Goal: Obtain resource: Obtain resource

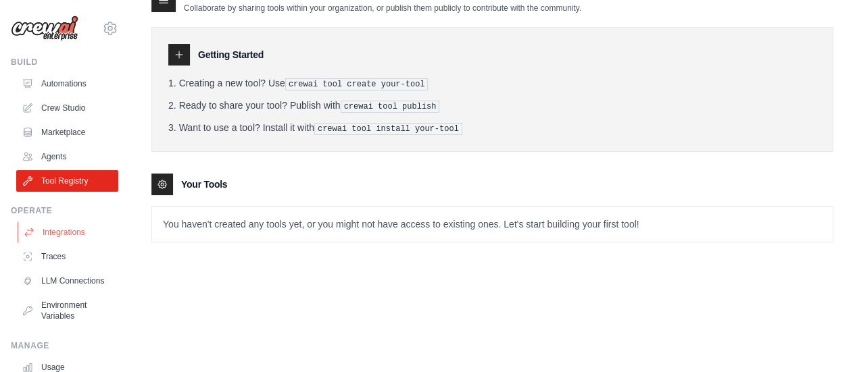
click at [82, 237] on link "Integrations" at bounding box center [69, 233] width 102 height 22
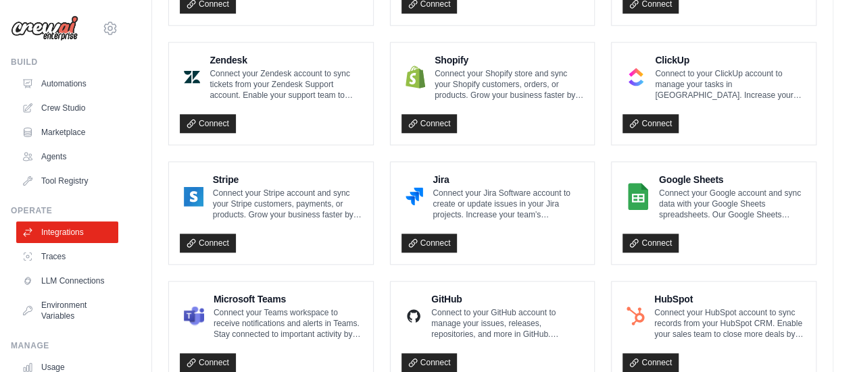
scroll to position [893, 0]
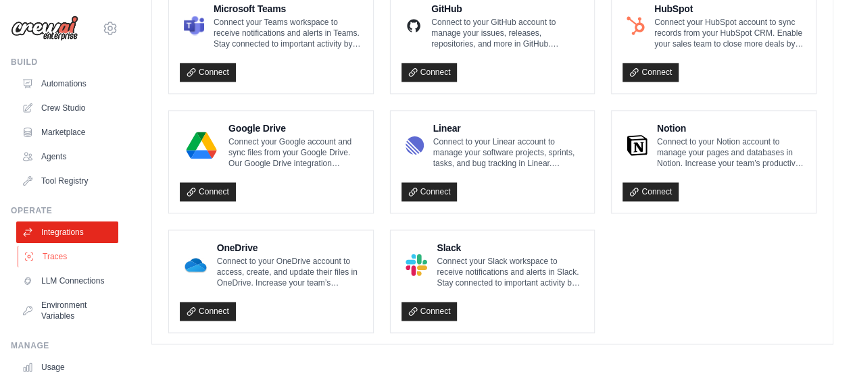
click at [77, 250] on link "Traces" at bounding box center [69, 257] width 102 height 22
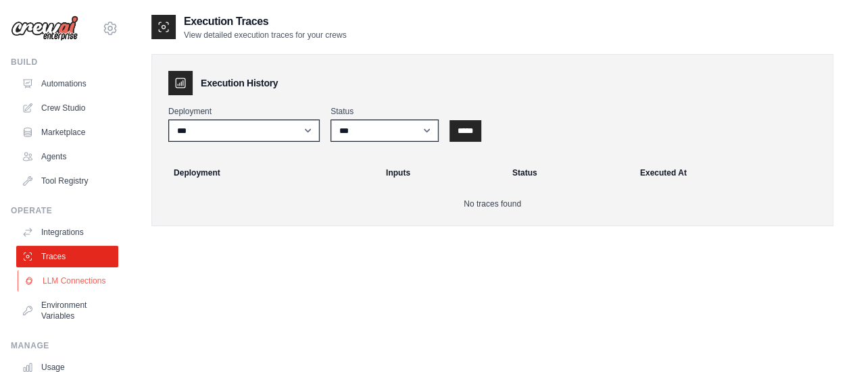
click at [62, 291] on link "LLM Connections" at bounding box center [69, 281] width 102 height 22
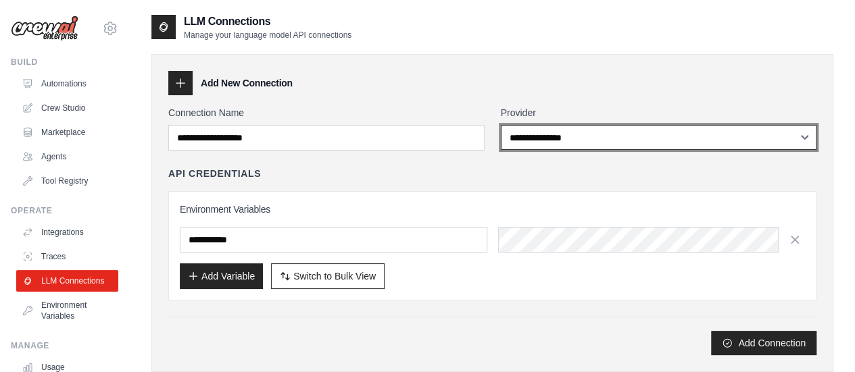
click at [545, 129] on select "**********" at bounding box center [659, 137] width 316 height 25
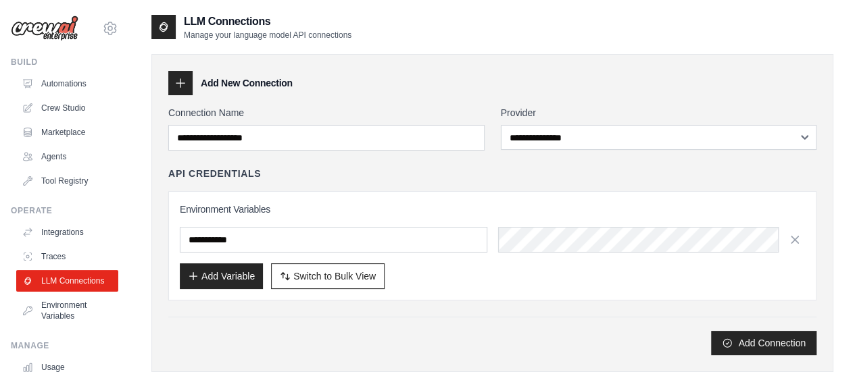
click at [358, 185] on div "API Credentials Environment Variables Add Variable Switch to Bulk View Switch t…" at bounding box center [492, 234] width 648 height 134
click at [57, 320] on link "Environment Variables" at bounding box center [69, 311] width 102 height 32
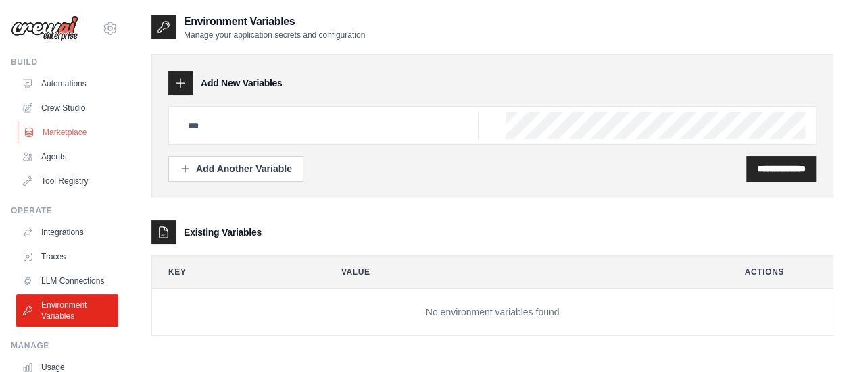
click at [49, 140] on link "Marketplace" at bounding box center [69, 133] width 102 height 22
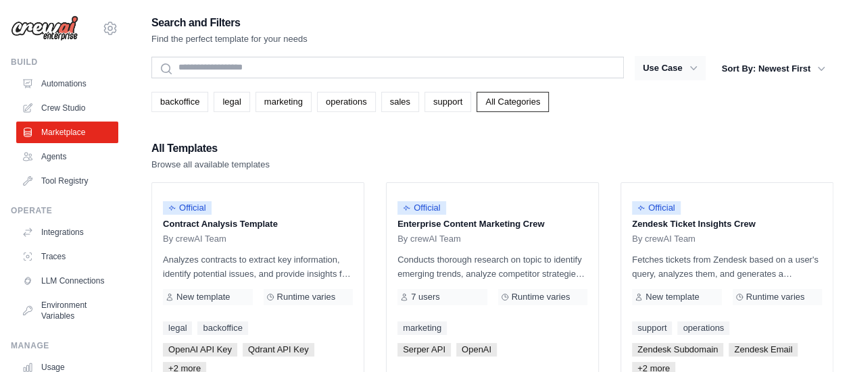
click at [689, 68] on icon "button" at bounding box center [694, 69] width 14 height 14
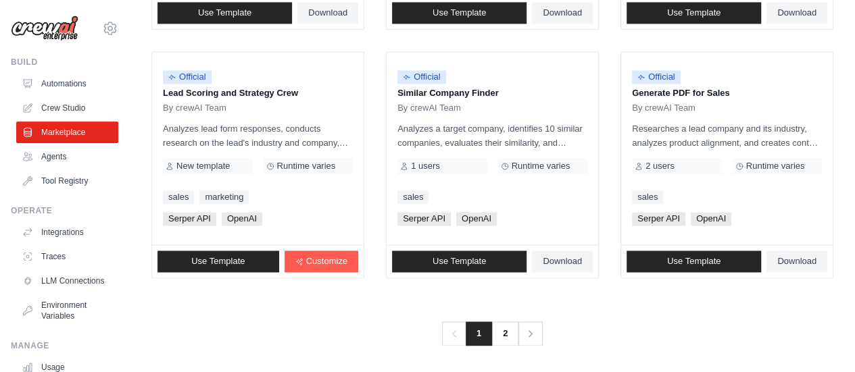
scroll to position [914, 0]
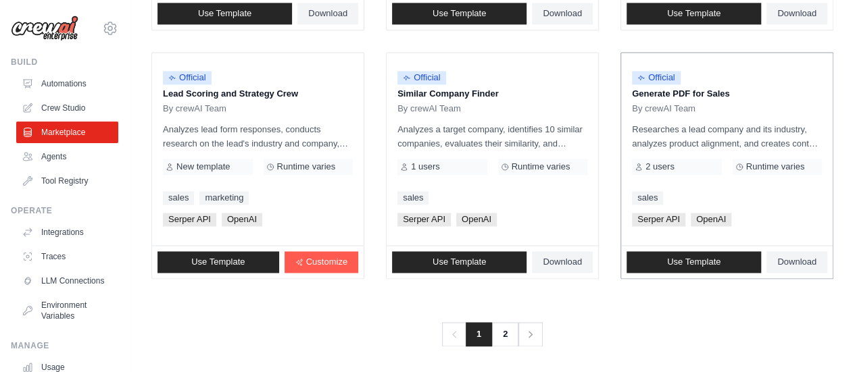
click at [729, 112] on div "Official Generate PDF for Sales By crewAI Team Researches a lead company and it…" at bounding box center [727, 149] width 212 height 193
click at [731, 255] on link "Use Template" at bounding box center [694, 262] width 134 height 22
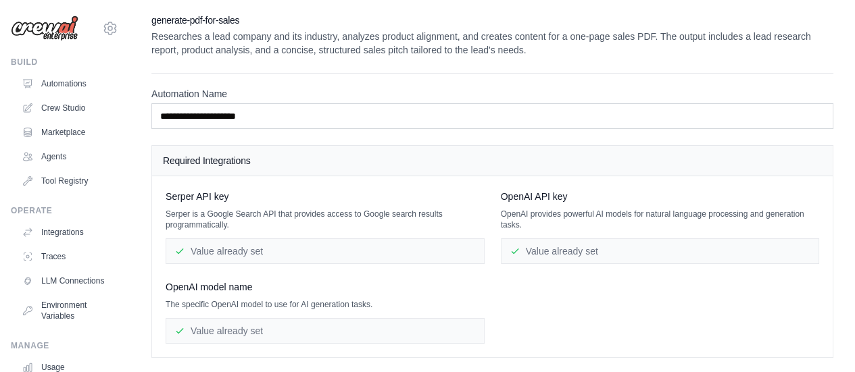
scroll to position [95, 0]
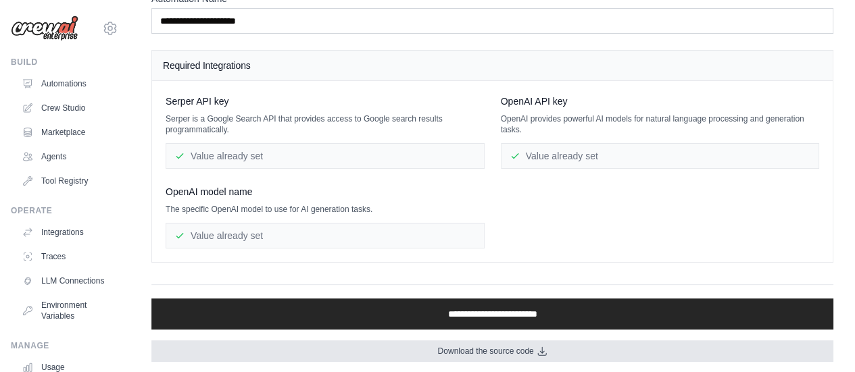
click at [460, 349] on span "Download the source code" at bounding box center [485, 351] width 96 height 11
